Goal: Task Accomplishment & Management: Use online tool/utility

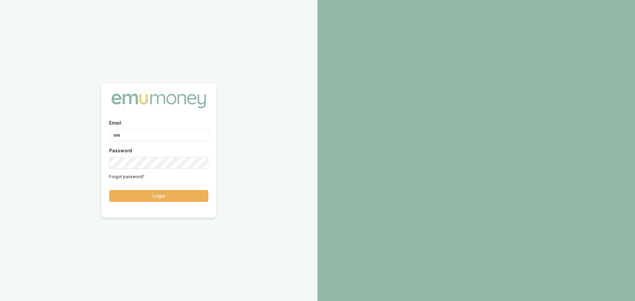
type input "w"
type input "[PERSON_NAME][EMAIL_ADDRESS][DOMAIN_NAME]"
click at [109, 190] on button "Login" at bounding box center [158, 196] width 99 height 12
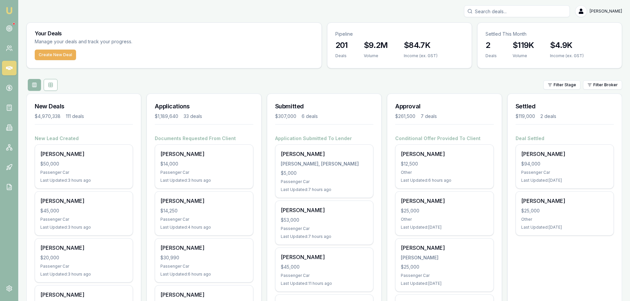
click at [495, 14] on input "Search deals" at bounding box center [517, 11] width 106 height 12
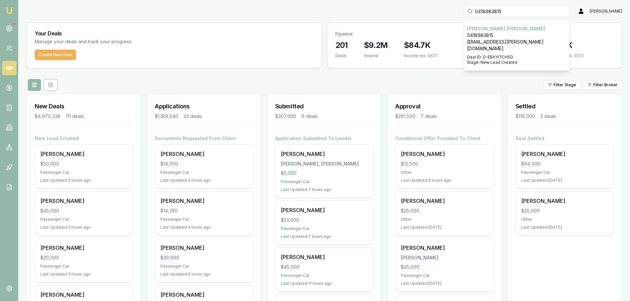
type input "0418983815"
click at [512, 44] on p "wez.blair@gmail.com" at bounding box center [517, 45] width 100 height 13
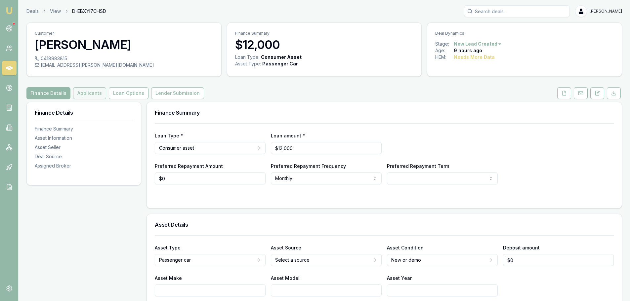
click at [97, 96] on button "Applicants" at bounding box center [89, 93] width 33 height 12
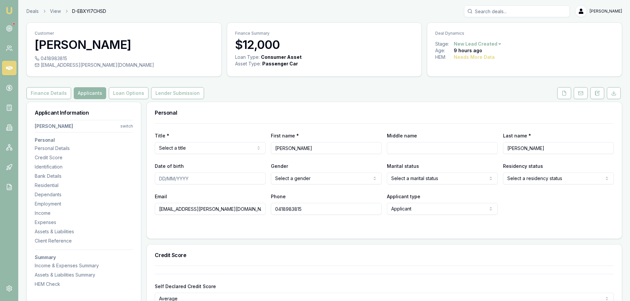
click at [9, 70] on icon at bounding box center [9, 68] width 7 height 4
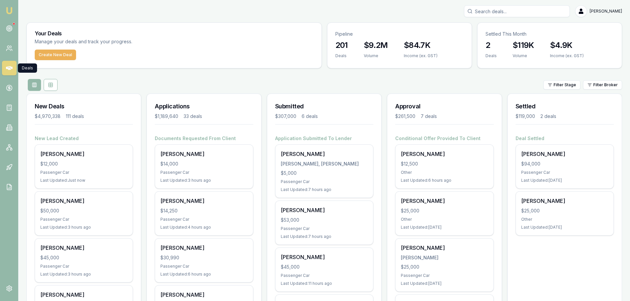
click at [215, 85] on div "Filter Stage Filter Broker" at bounding box center [324, 85] width 596 height 12
